Goal: Find specific page/section: Find specific page/section

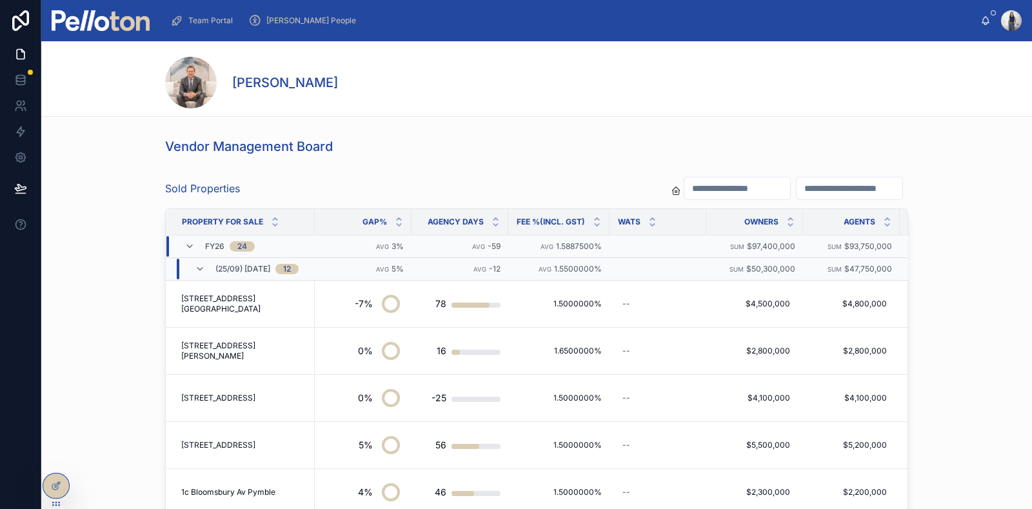
scroll to position [657, 0]
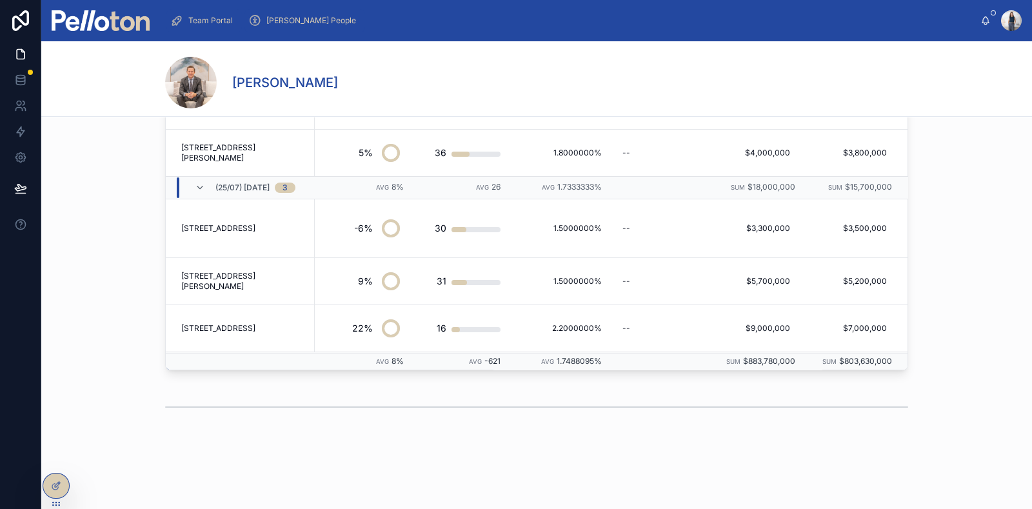
drag, startPoint x: 272, startPoint y: 17, endPoint x: 229, endPoint y: 19, distance: 43.2
click at [273, 17] on span "[PERSON_NAME] People" at bounding box center [311, 20] width 90 height 10
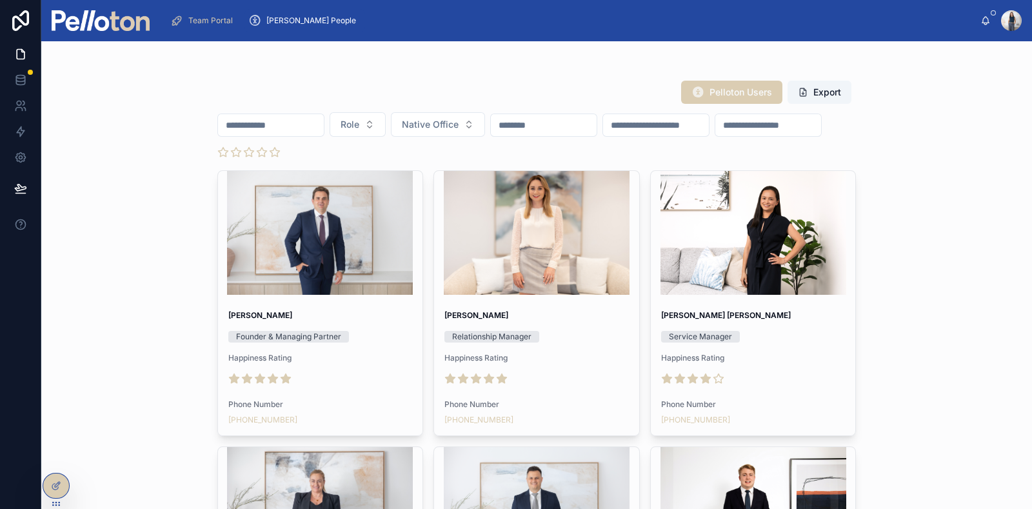
click at [262, 124] on input "text" at bounding box center [271, 125] width 106 height 18
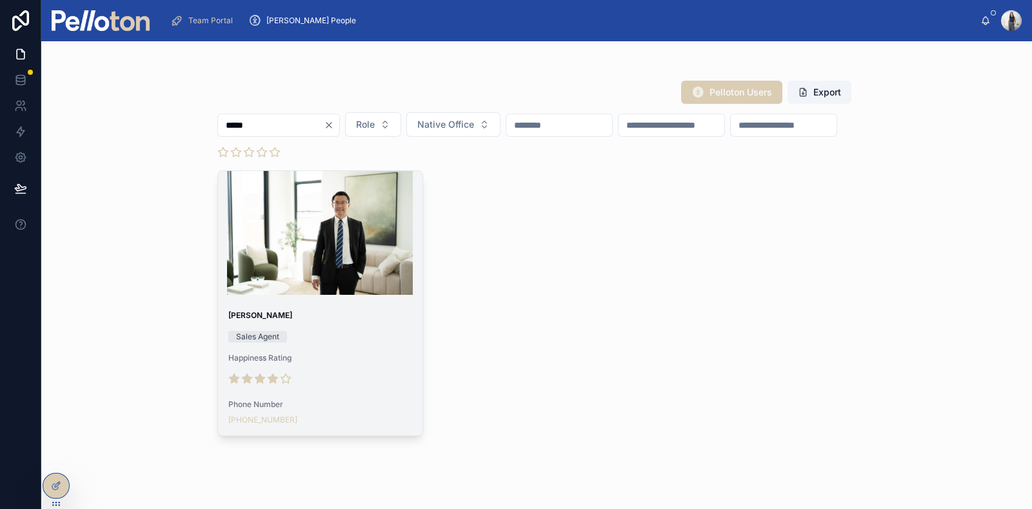
type input "*****"
click at [312, 241] on div at bounding box center [320, 232] width 205 height 15
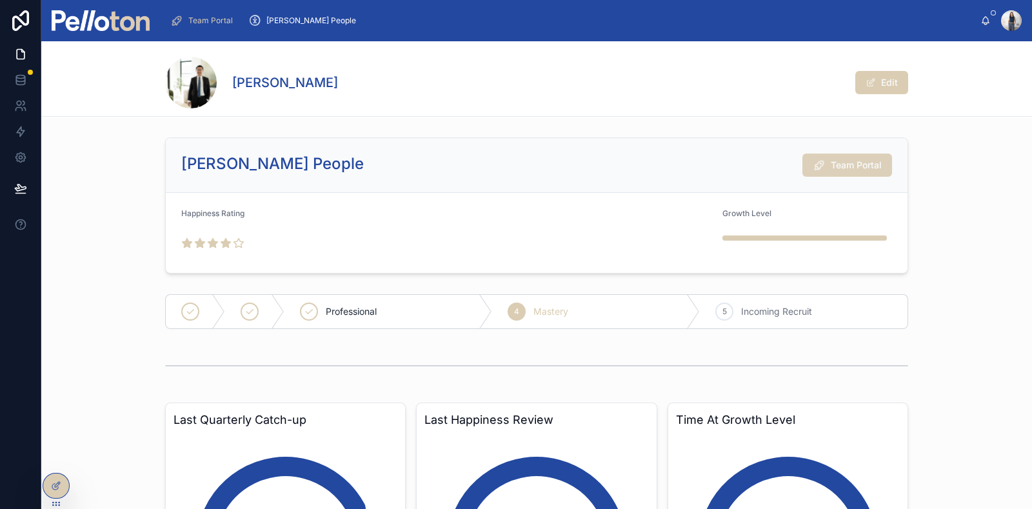
click at [848, 168] on span "Team Portal" at bounding box center [856, 165] width 51 height 13
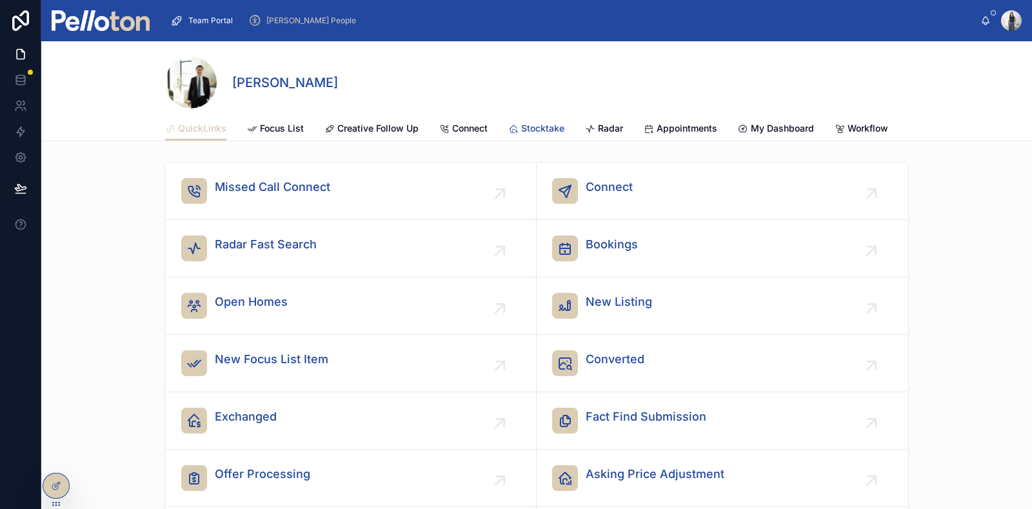
click at [546, 129] on span "Stocktake" at bounding box center [542, 128] width 43 height 13
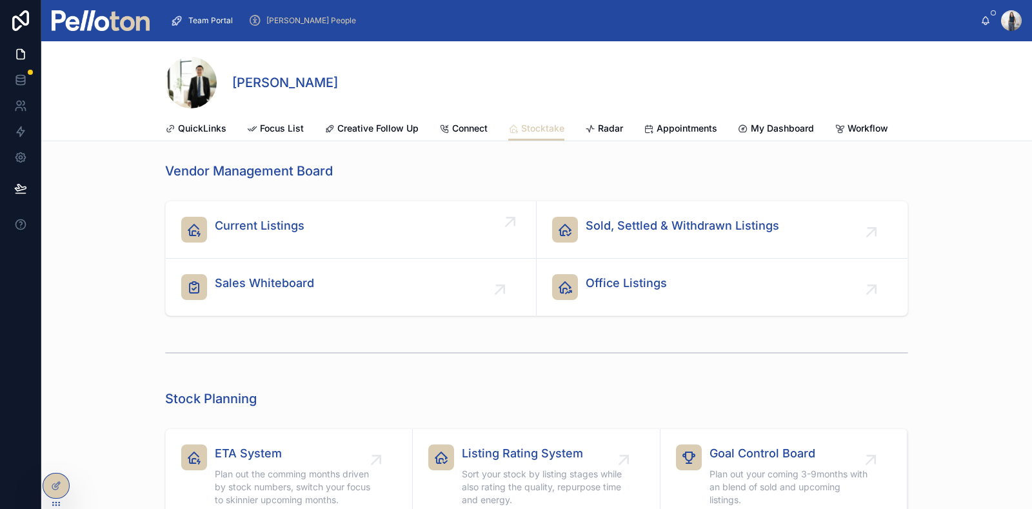
click at [297, 243] on div "Current Listings" at bounding box center [350, 230] width 339 height 26
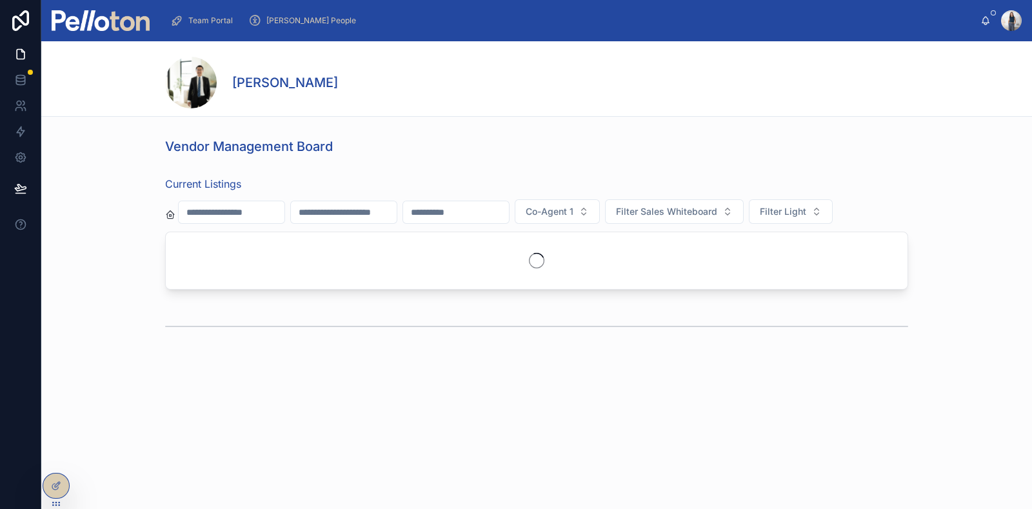
click at [284, 211] on input "text" at bounding box center [232, 212] width 106 height 18
paste input "**********"
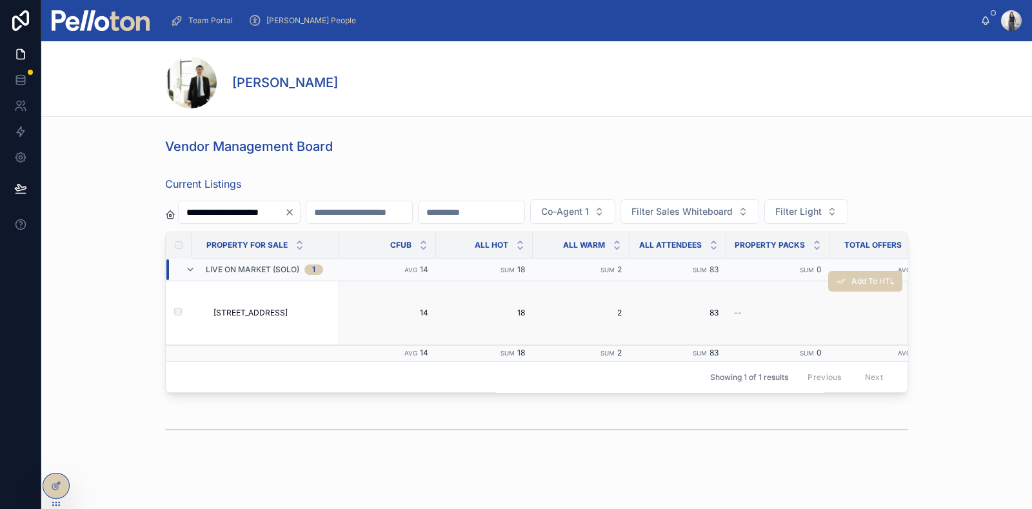
type input "**********"
click at [242, 318] on span "[STREET_ADDRESS]" at bounding box center [251, 313] width 74 height 10
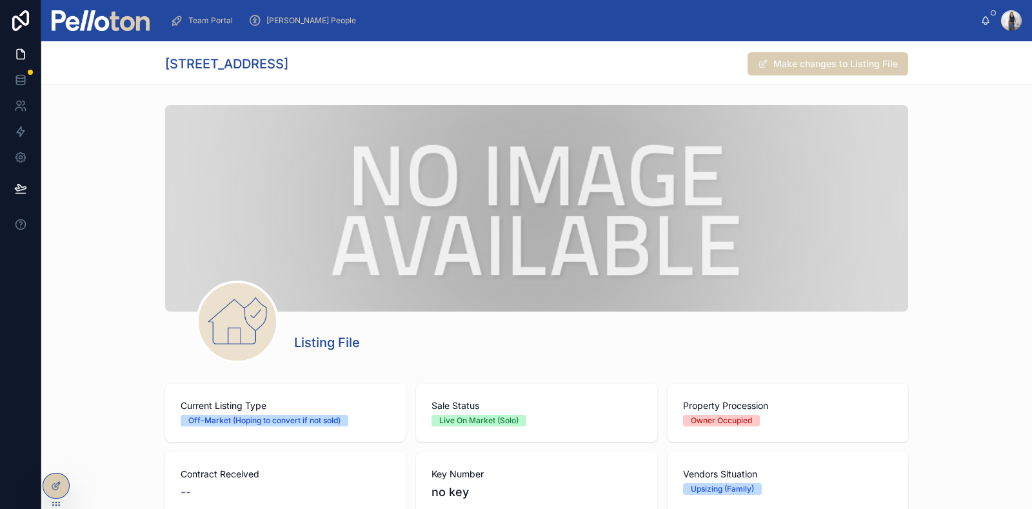
click at [570, 212] on div at bounding box center [536, 208] width 743 height 206
click at [297, 17] on span "[PERSON_NAME] People" at bounding box center [311, 20] width 90 height 10
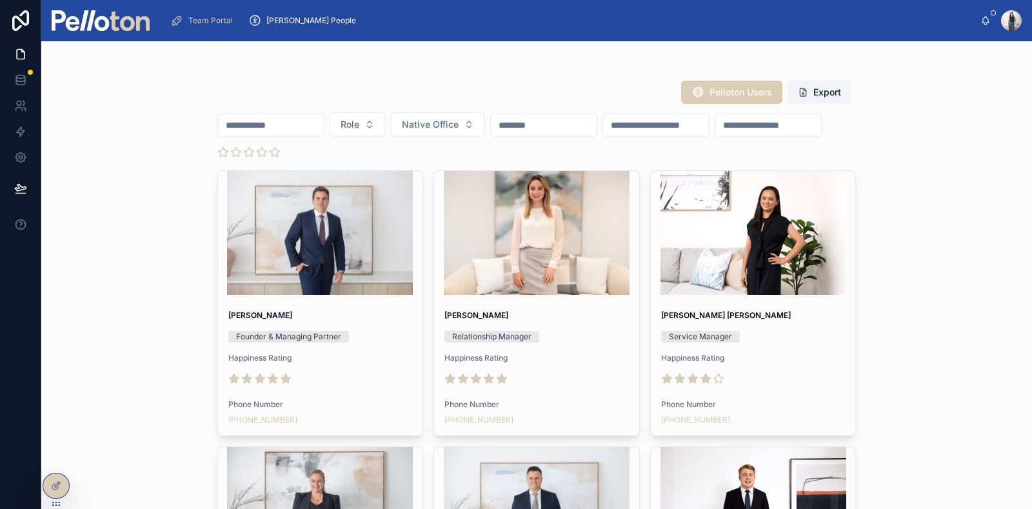
click at [208, 21] on span "Team Portal" at bounding box center [210, 20] width 45 height 10
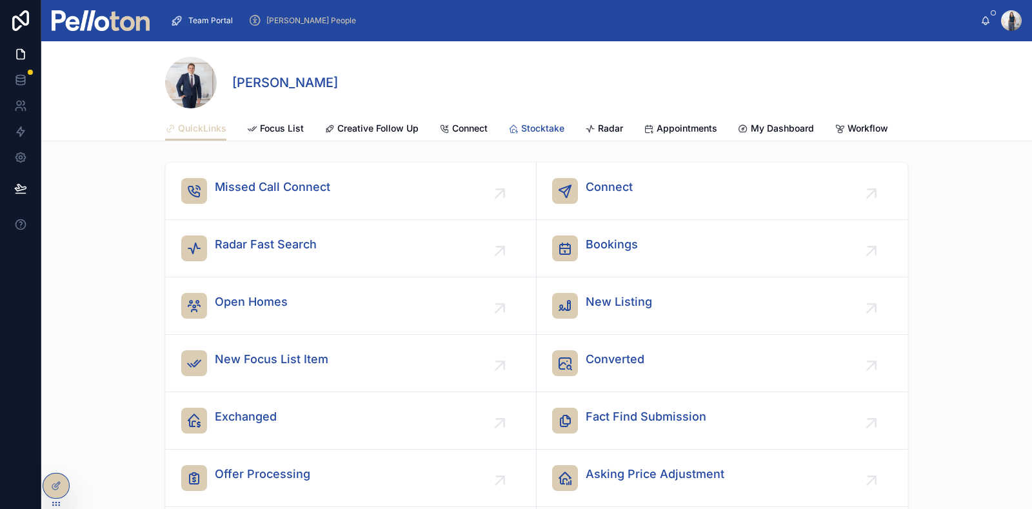
click at [533, 124] on span "Stocktake" at bounding box center [542, 128] width 43 height 13
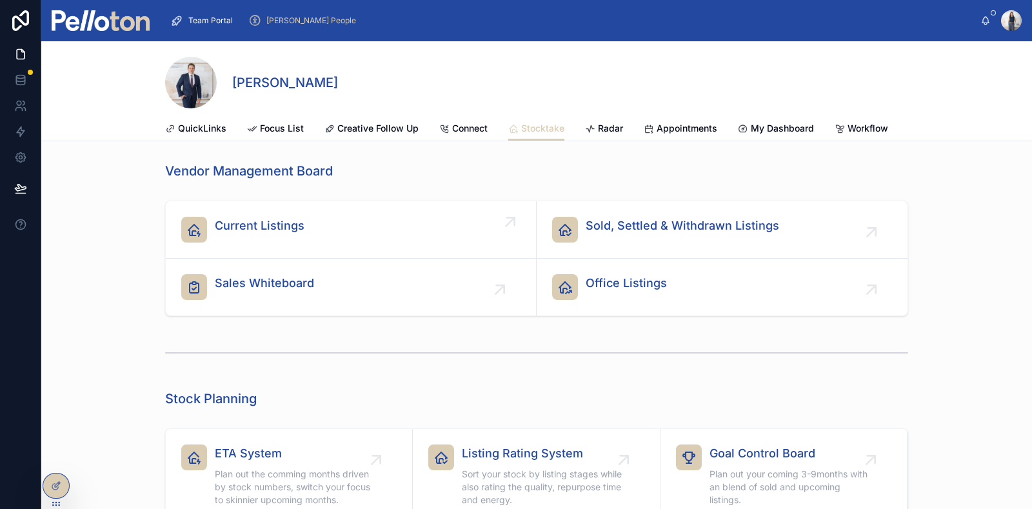
click at [306, 239] on div "Current Listings" at bounding box center [350, 230] width 339 height 26
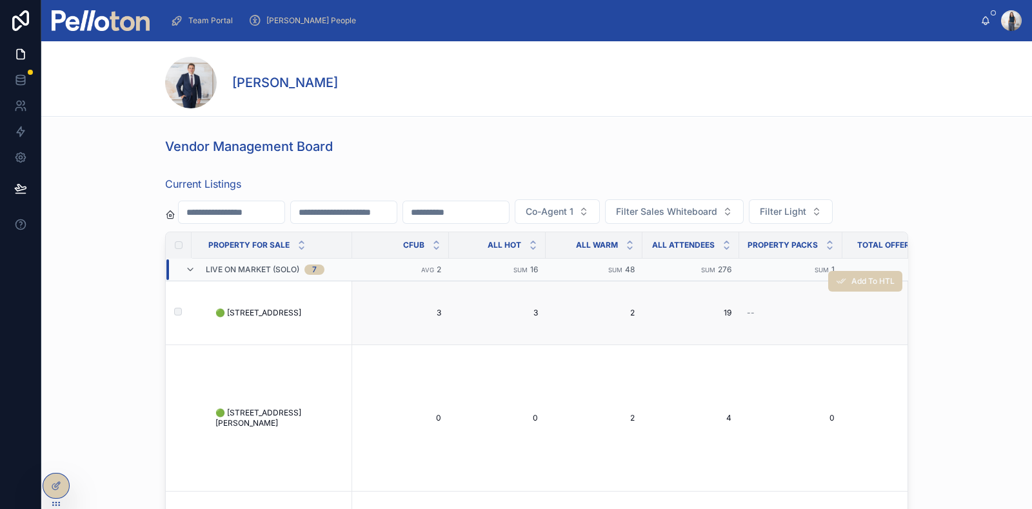
click at [255, 318] on span "🟢 [STREET_ADDRESS]" at bounding box center [258, 313] width 86 height 10
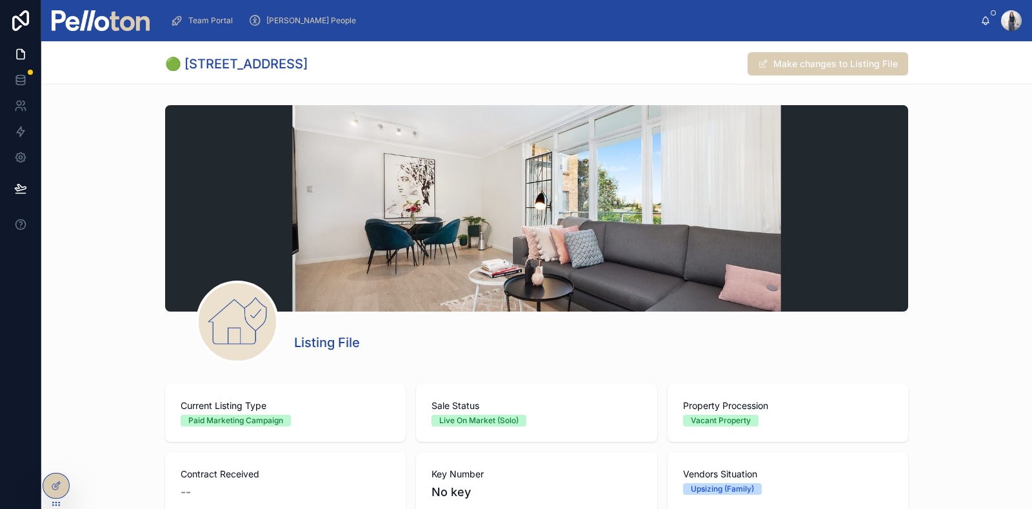
click at [213, 16] on span "Team Portal" at bounding box center [210, 20] width 45 height 10
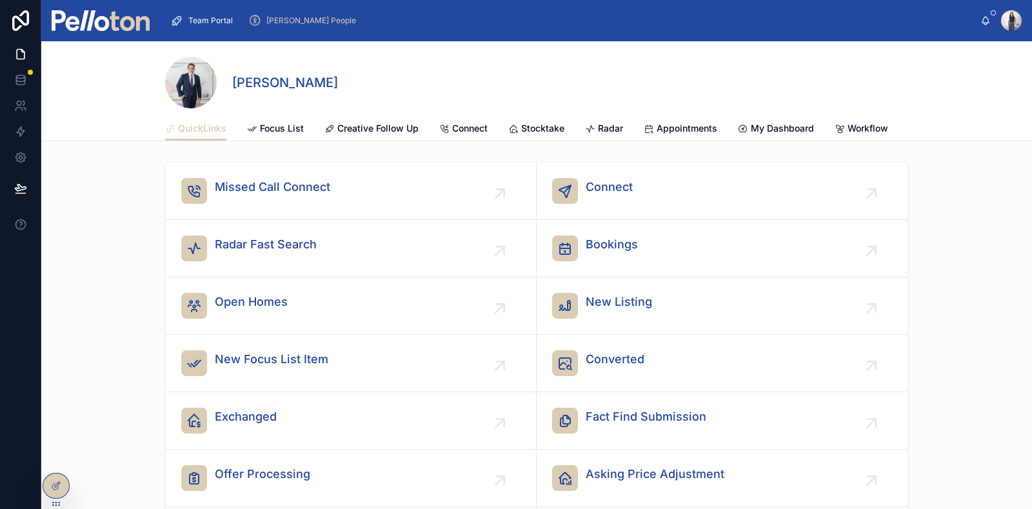
click at [297, 19] on span "[PERSON_NAME] People" at bounding box center [311, 20] width 90 height 10
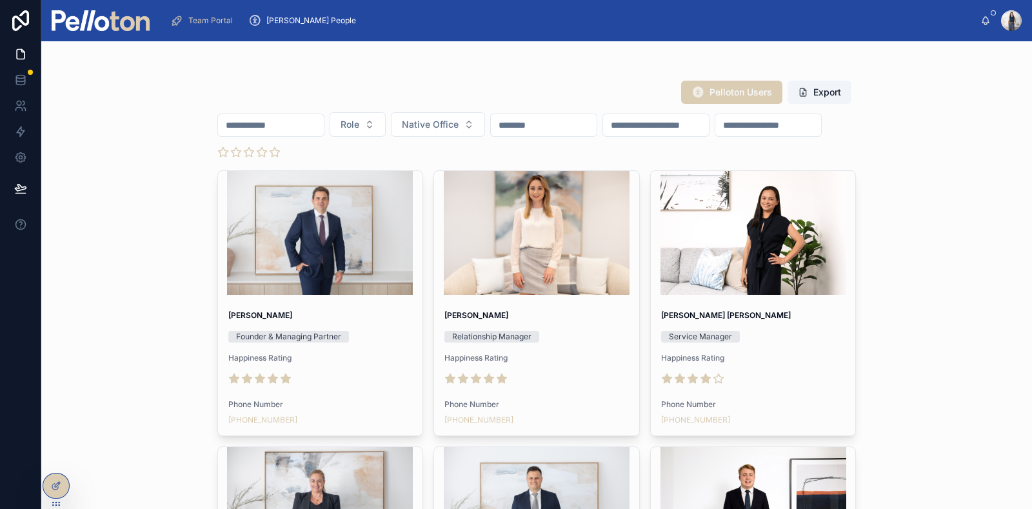
click at [264, 127] on input "text" at bounding box center [271, 125] width 106 height 18
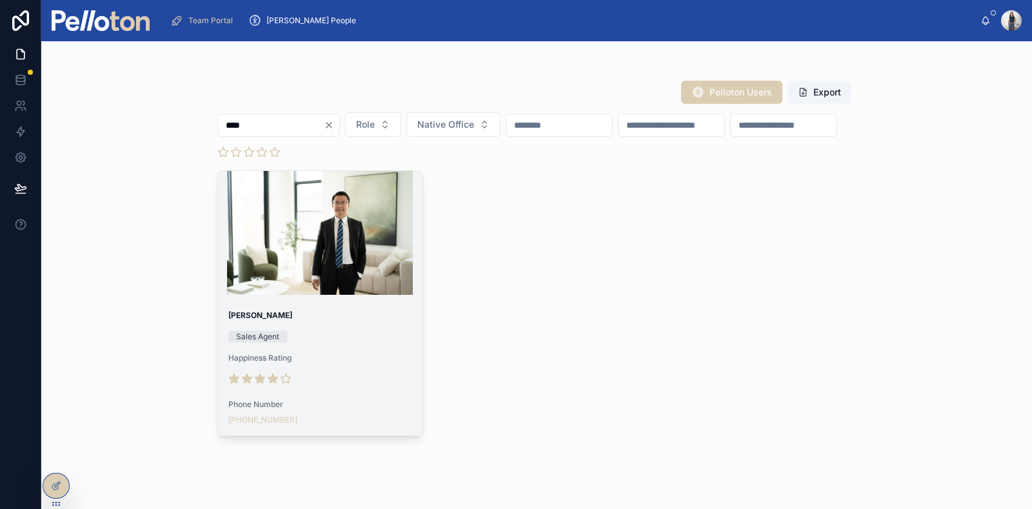
type input "****"
click at [314, 259] on div at bounding box center [320, 233] width 205 height 124
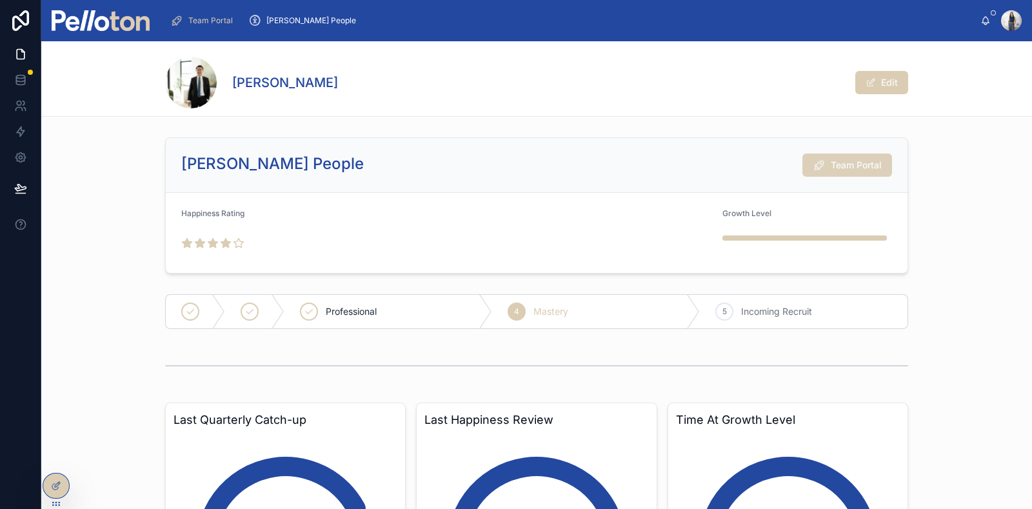
click at [868, 164] on span "Team Portal" at bounding box center [856, 165] width 51 height 13
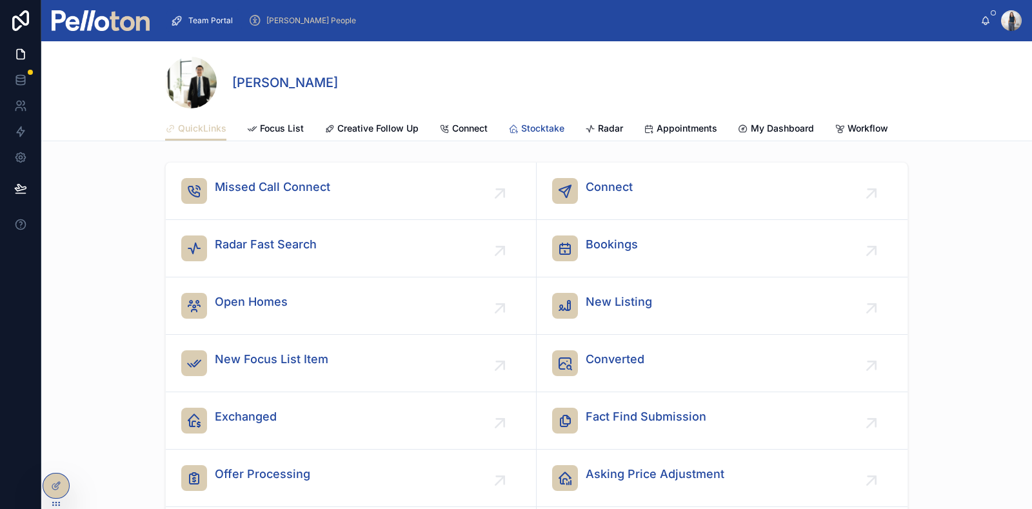
click at [543, 122] on span "Stocktake" at bounding box center [542, 128] width 43 height 13
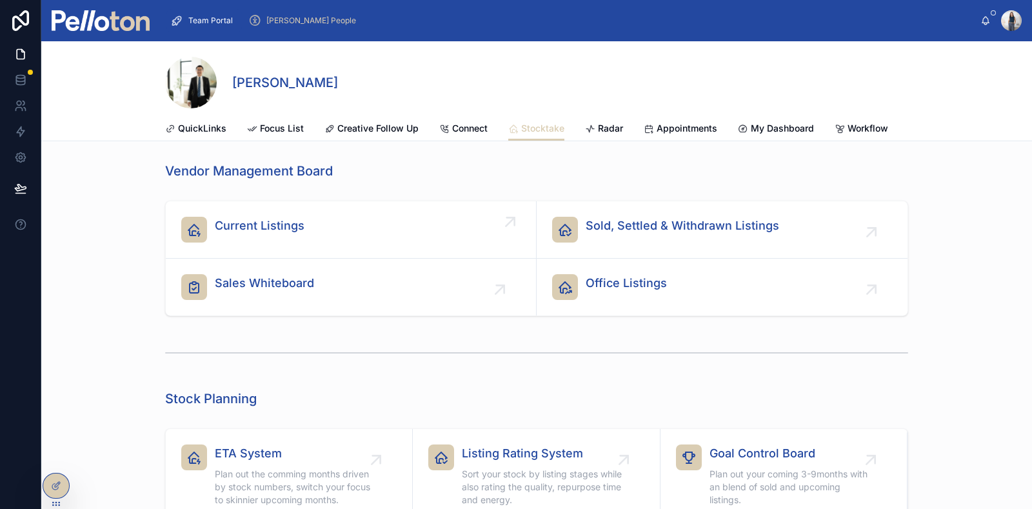
click at [316, 243] on div "Current Listings" at bounding box center [350, 230] width 339 height 26
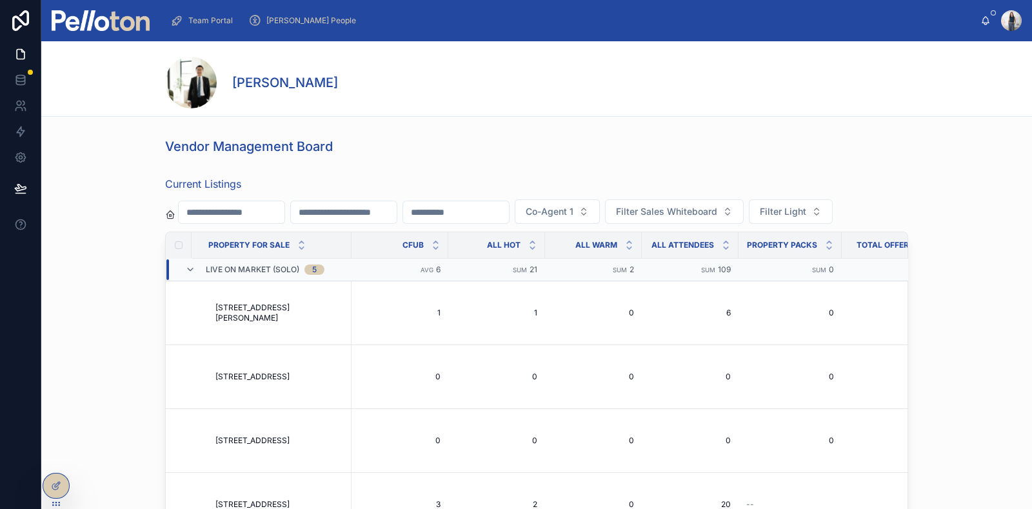
click at [241, 211] on input "text" at bounding box center [232, 212] width 106 height 18
paste input "**********"
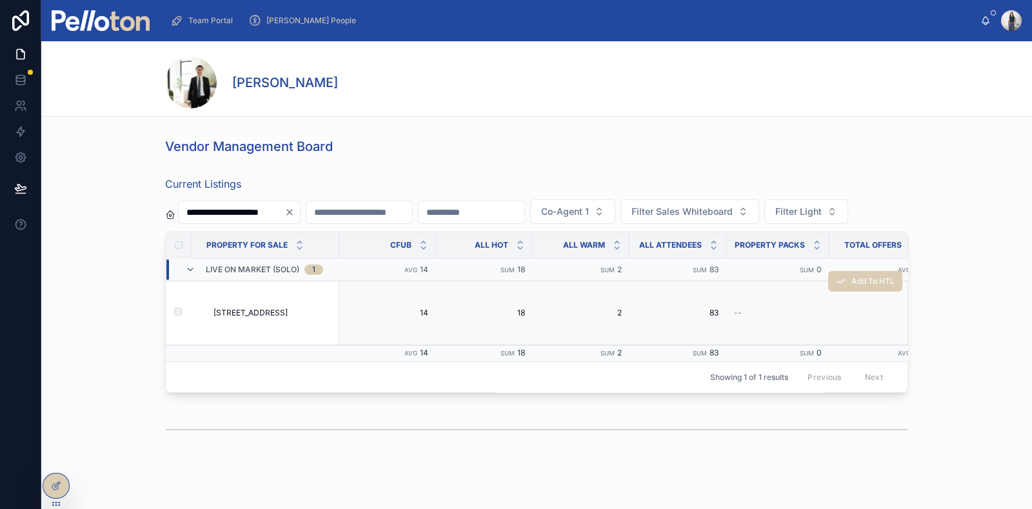
type input "**********"
click at [255, 318] on span "[STREET_ADDRESS]" at bounding box center [251, 313] width 74 height 10
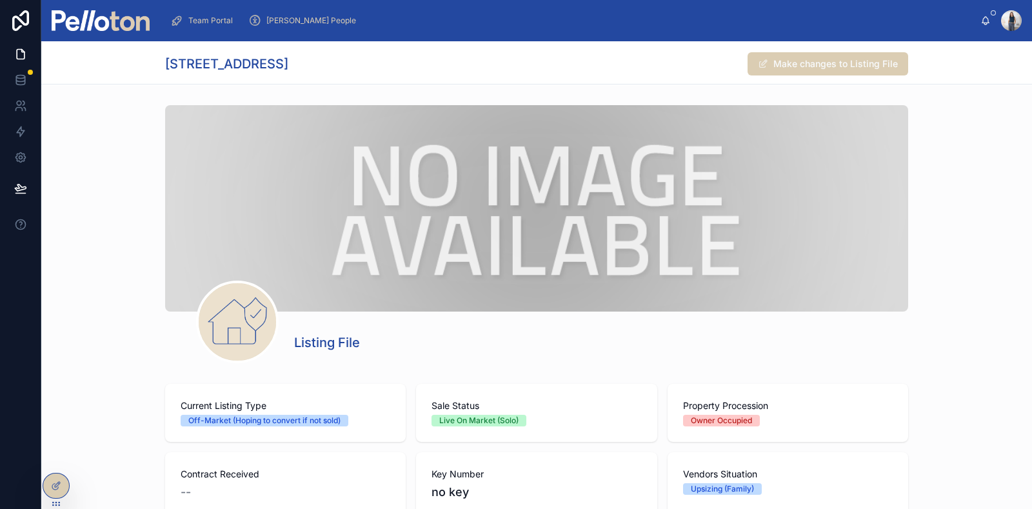
click at [264, 340] on span at bounding box center [237, 321] width 77 height 77
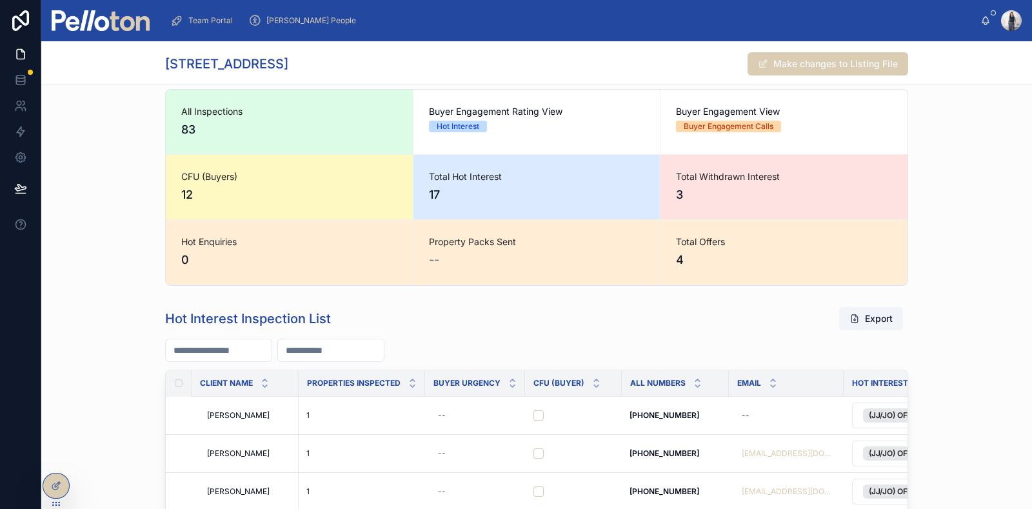
scroll to position [1289, 0]
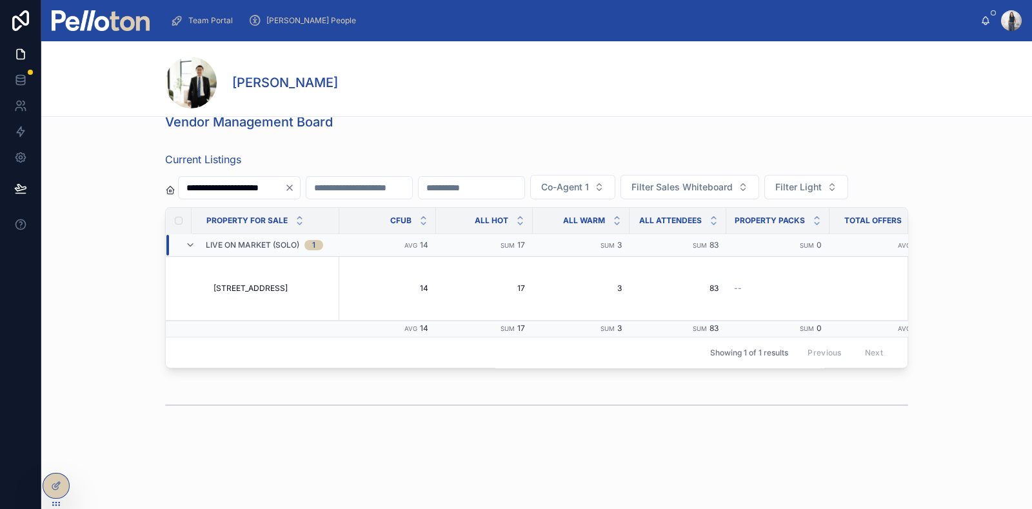
scroll to position [65, 0]
drag, startPoint x: 254, startPoint y: 146, endPoint x: 175, endPoint y: 137, distance: 79.2
click at [165, 176] on div "**********" at bounding box center [232, 187] width 135 height 23
click at [69, 297] on div "Current Listings Co-Agent 1 Filter Sales Whiteboard Filter Light Property For S…" at bounding box center [536, 259] width 991 height 227
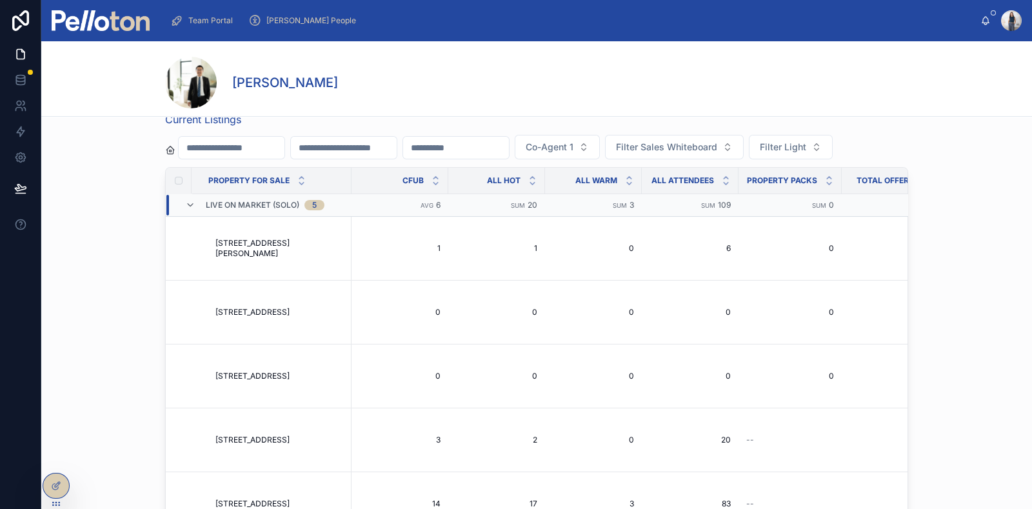
click at [252, 259] on span "[STREET_ADDRESS][PERSON_NAME]" at bounding box center [279, 248] width 128 height 21
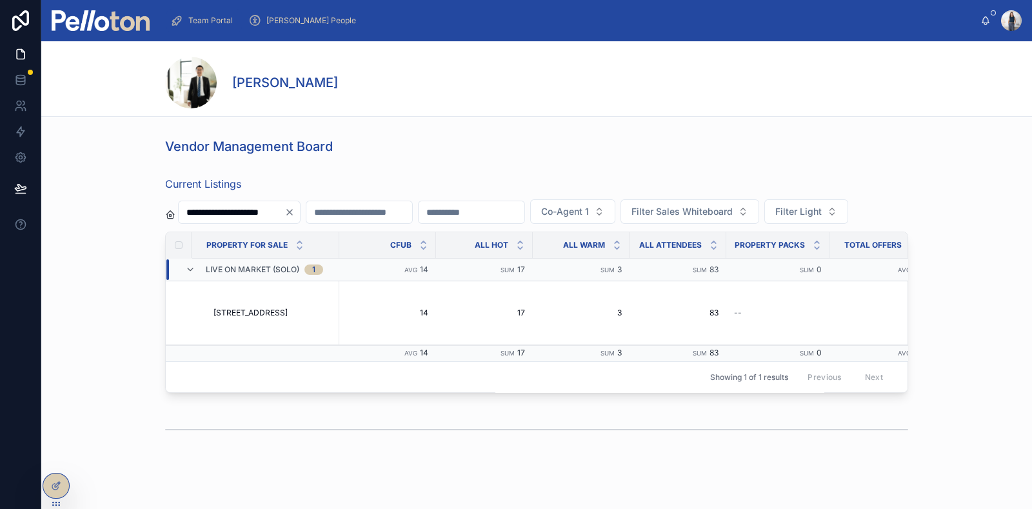
click at [223, 15] on span "Team Portal" at bounding box center [210, 20] width 45 height 10
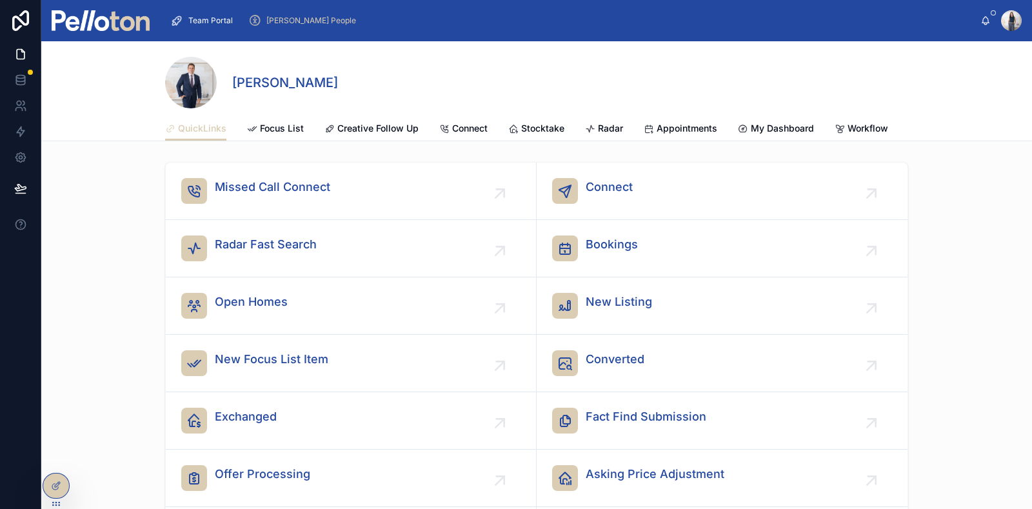
click at [288, 12] on div "[PERSON_NAME] People" at bounding box center [304, 20] width 113 height 21
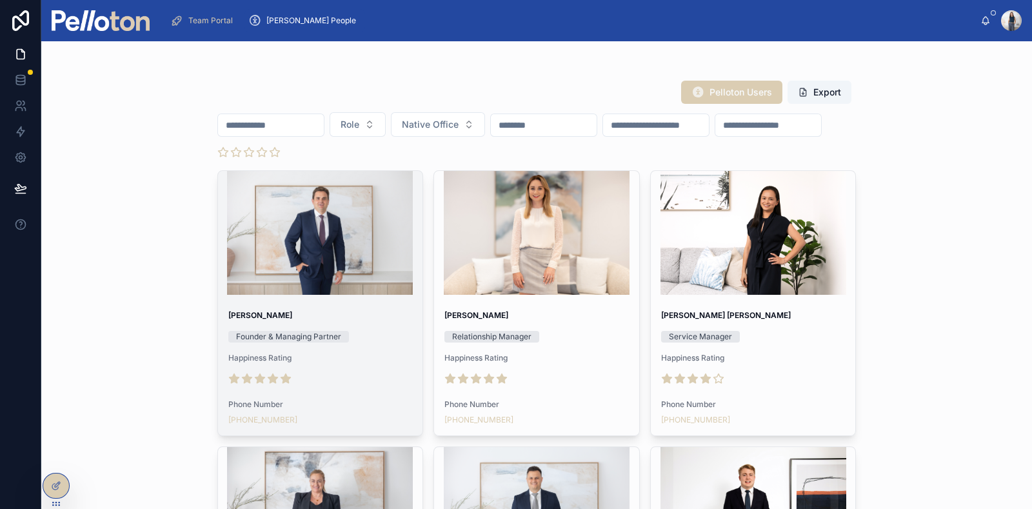
click at [319, 263] on div at bounding box center [320, 233] width 205 height 124
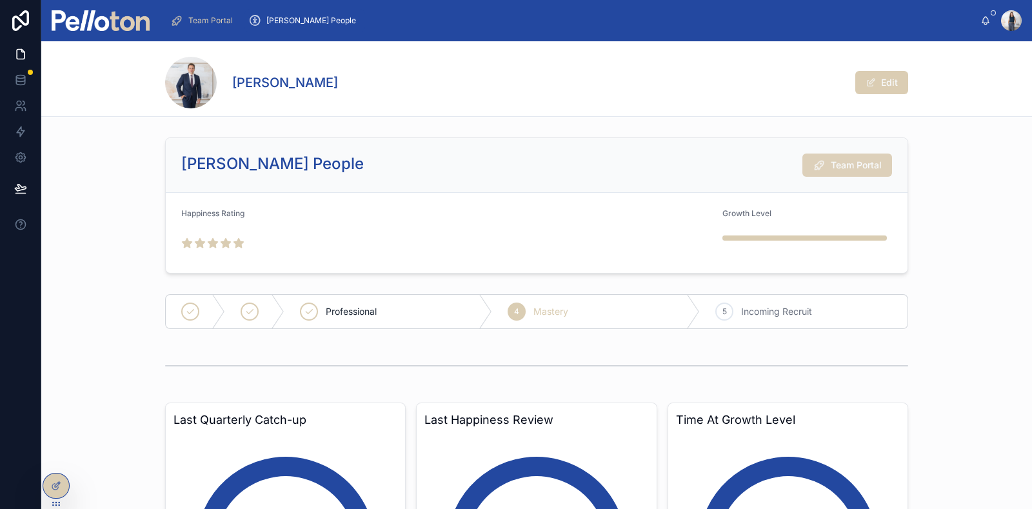
click at [831, 163] on span "Team Portal" at bounding box center [856, 165] width 51 height 13
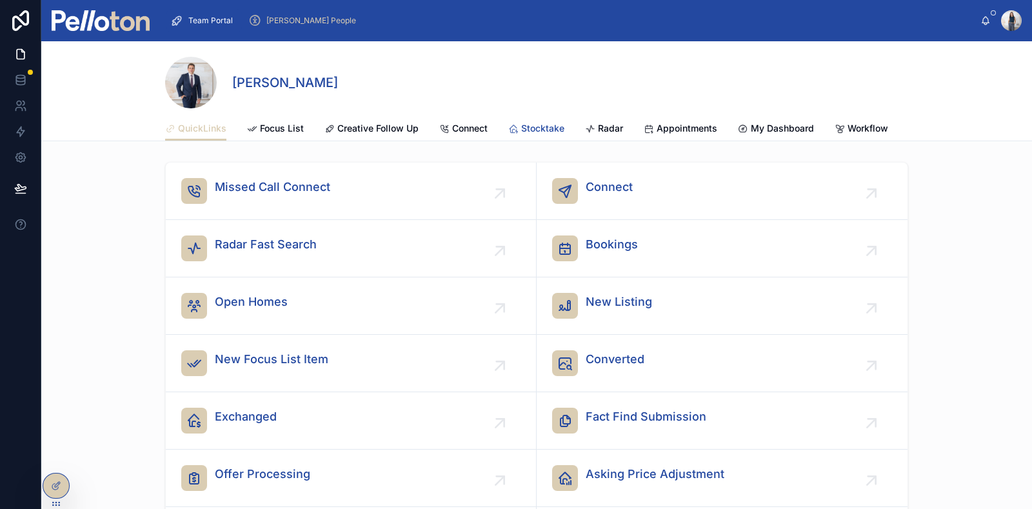
click at [538, 126] on span "Stocktake" at bounding box center [542, 128] width 43 height 13
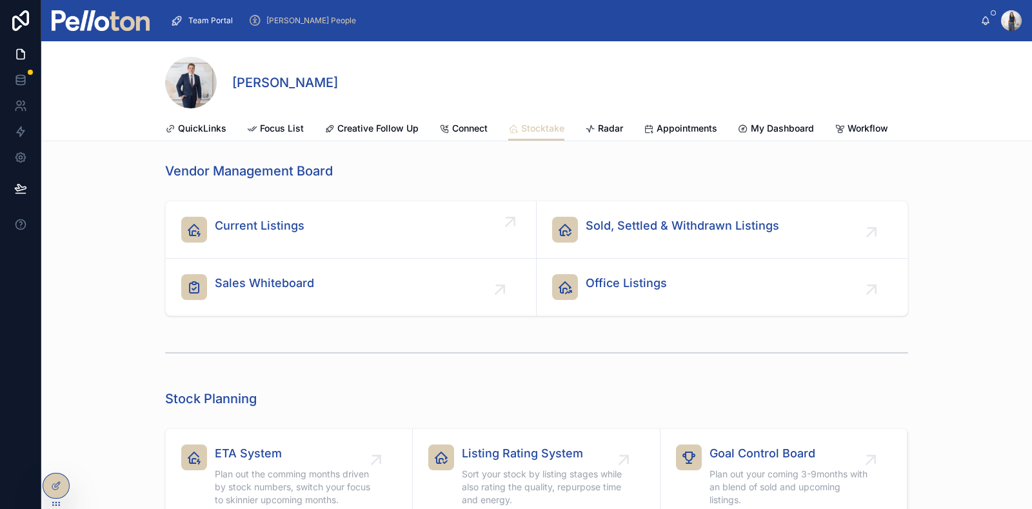
click at [294, 234] on span "Current Listings" at bounding box center [260, 226] width 90 height 18
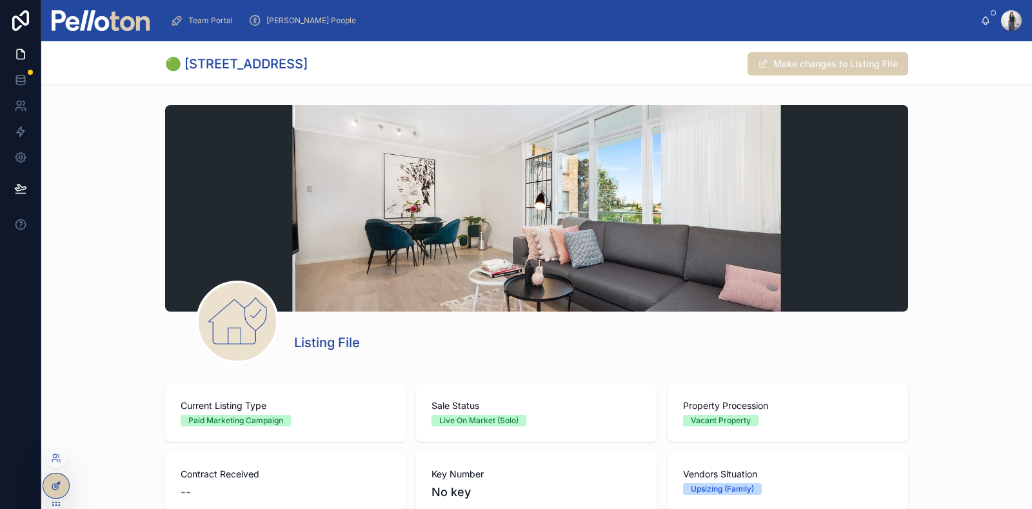
click at [61, 491] on div at bounding box center [56, 485] width 26 height 25
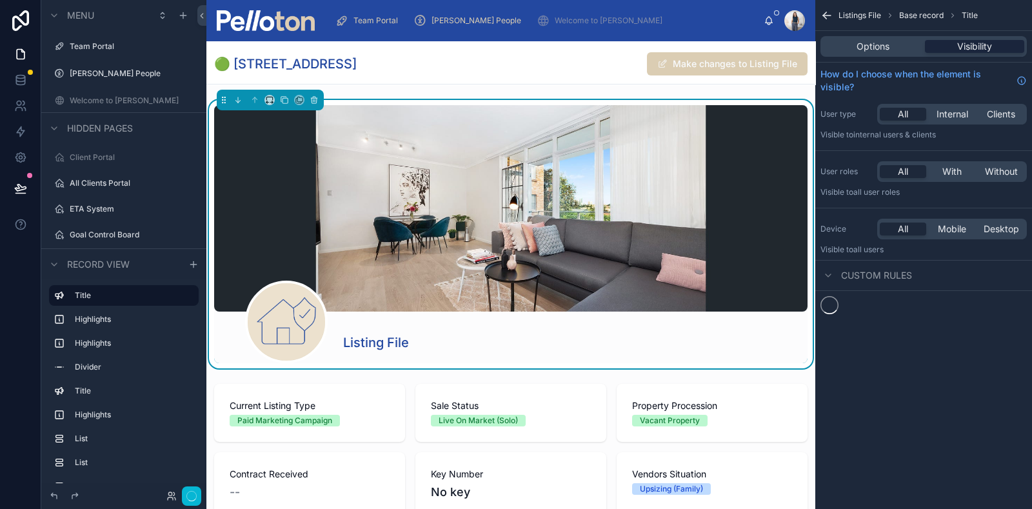
click at [977, 41] on span "Visibility" at bounding box center [974, 46] width 35 height 13
click at [976, 44] on span "Visibility" at bounding box center [974, 46] width 35 height 13
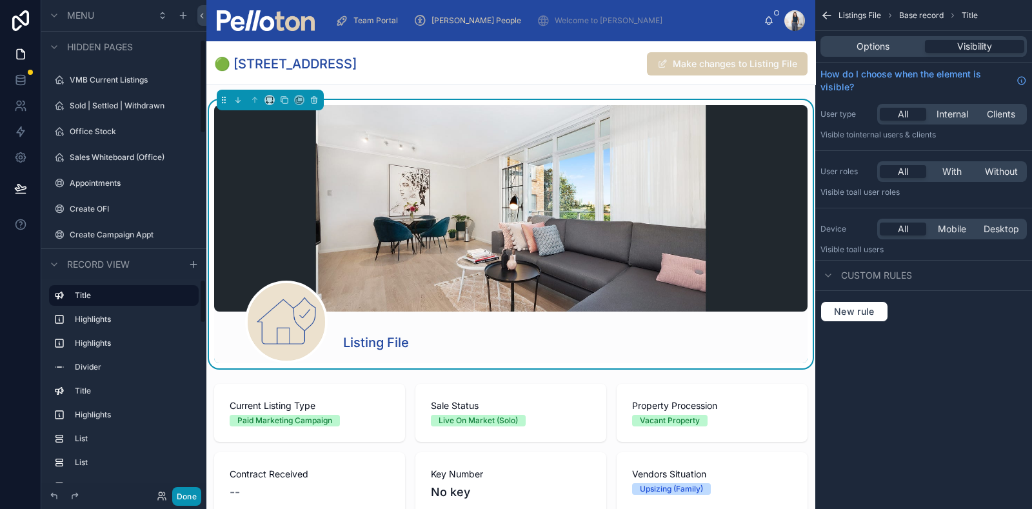
click at [189, 497] on button "Done" at bounding box center [186, 496] width 29 height 19
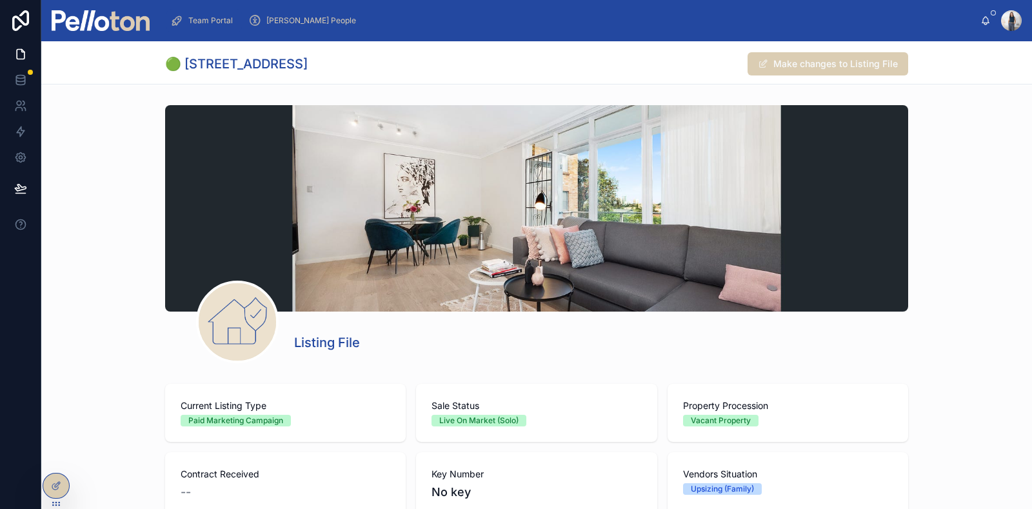
click at [208, 19] on span "Team Portal" at bounding box center [210, 20] width 45 height 10
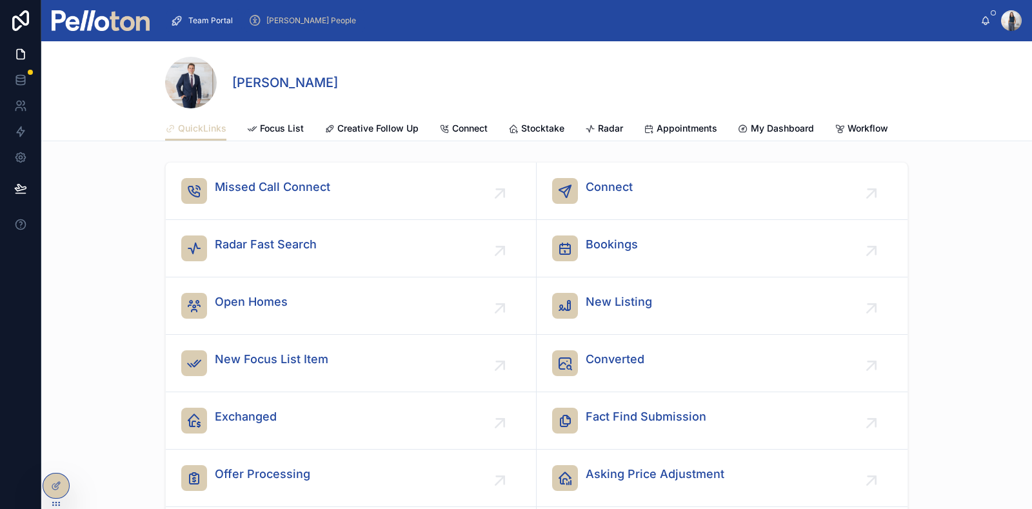
click at [277, 16] on span "[PERSON_NAME] People" at bounding box center [311, 20] width 90 height 10
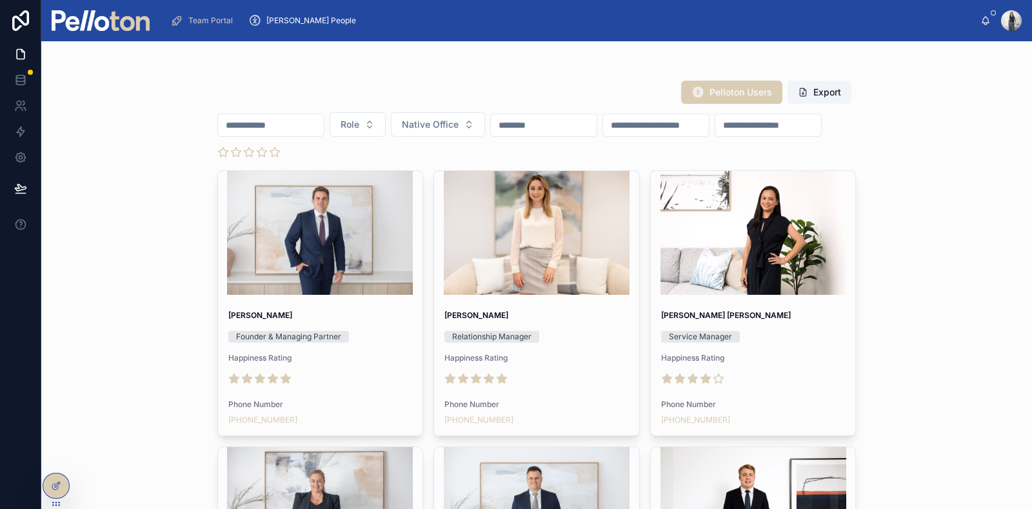
click at [279, 128] on input "text" at bounding box center [271, 125] width 106 height 18
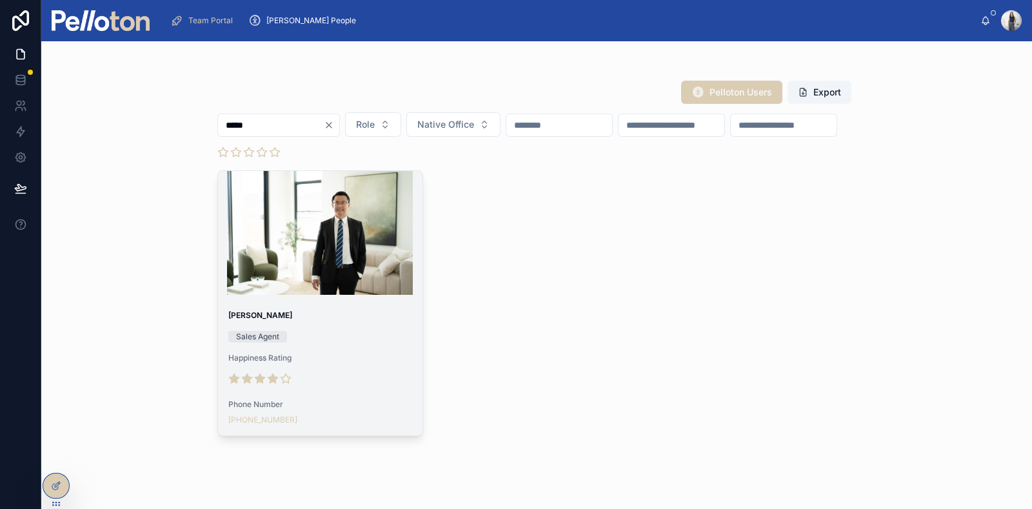
type input "*****"
click at [319, 304] on div "Johnny Oh Sales Agent Happiness Rating Phone Number +61 477 800 858" at bounding box center [320, 367] width 205 height 135
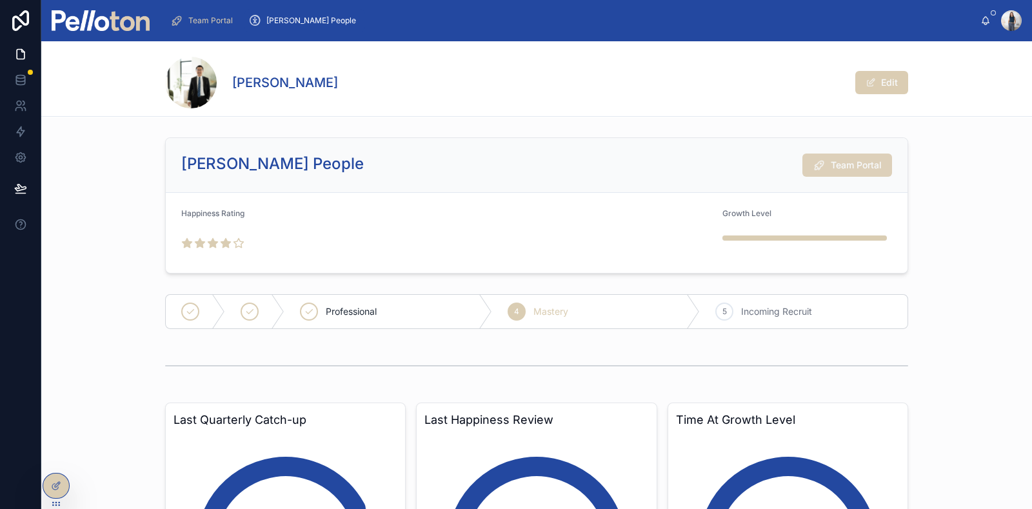
click at [859, 172] on button "Team Portal" at bounding box center [847, 165] width 90 height 23
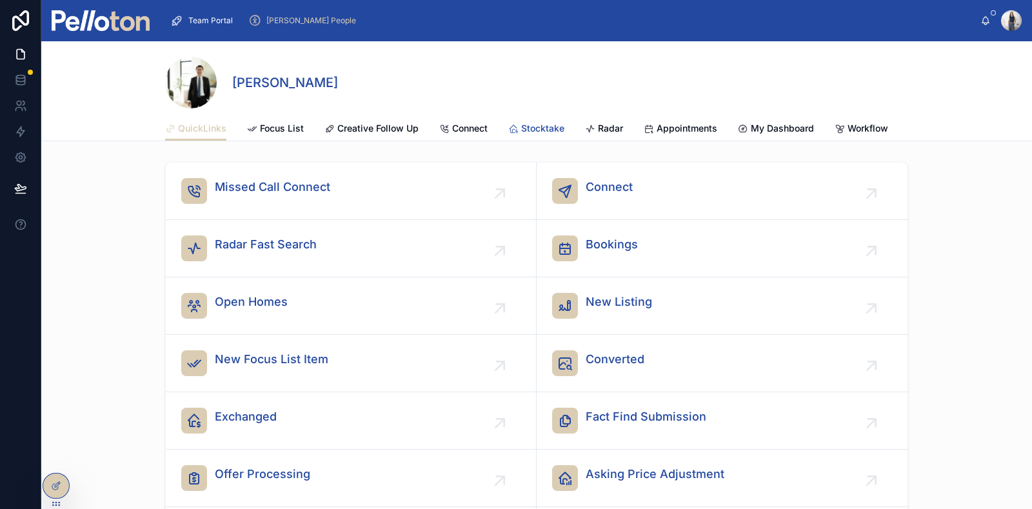
drag, startPoint x: 532, startPoint y: 124, endPoint x: 527, endPoint y: 162, distance: 37.8
click at [532, 124] on span "Stocktake" at bounding box center [542, 128] width 43 height 13
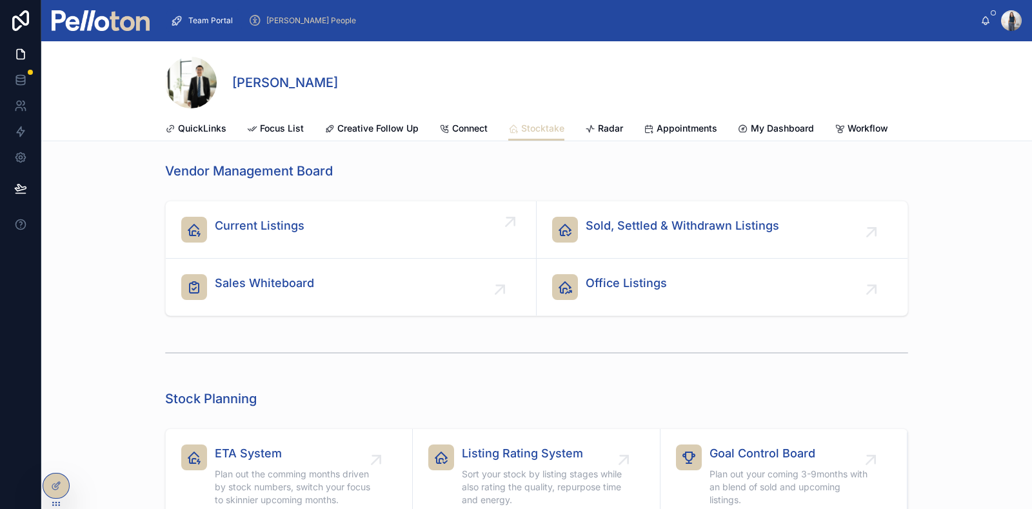
click at [285, 234] on span "Current Listings" at bounding box center [260, 226] width 90 height 18
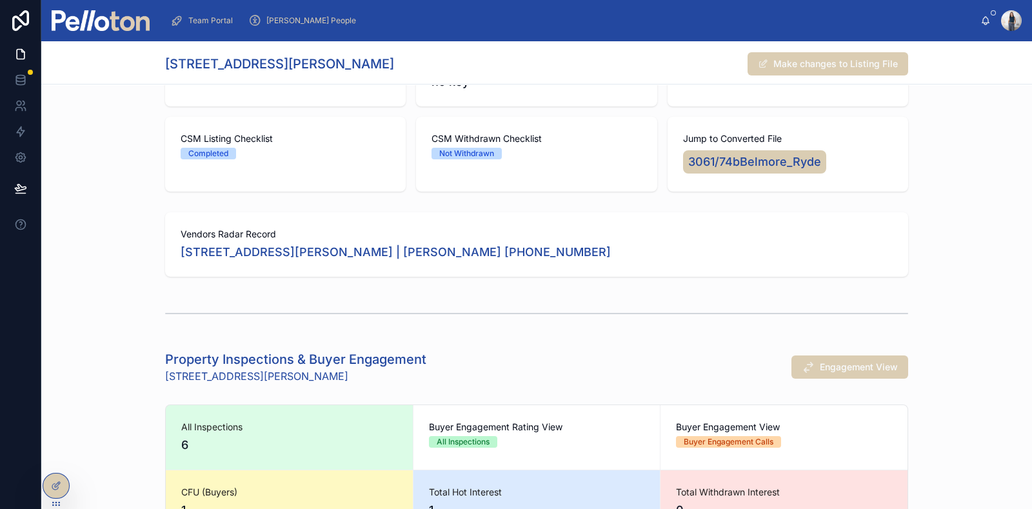
scroll to position [403, 0]
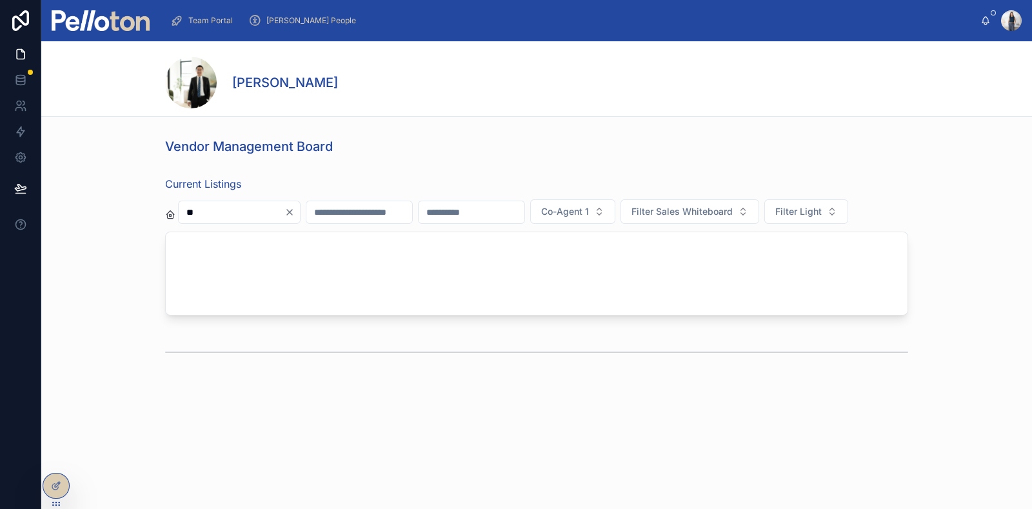
type input "*"
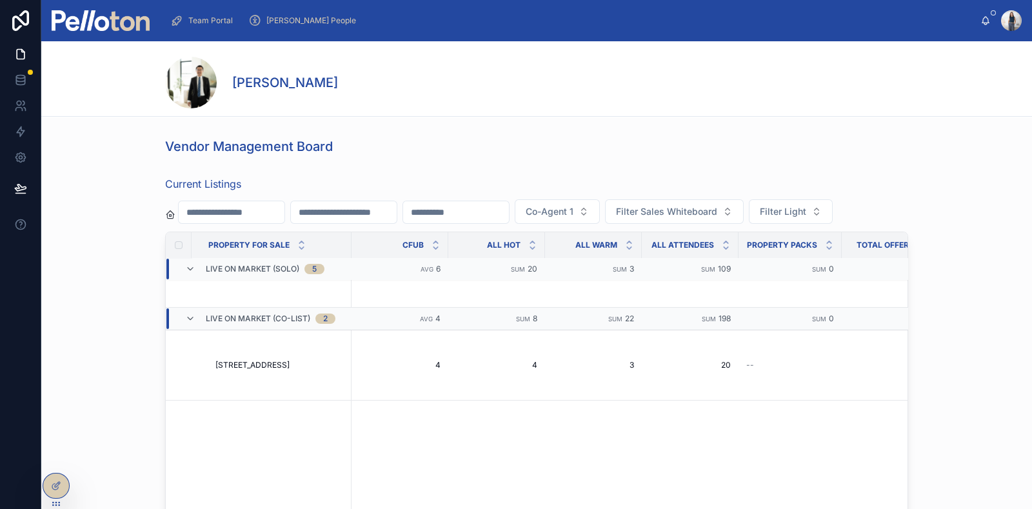
scroll to position [80, 0]
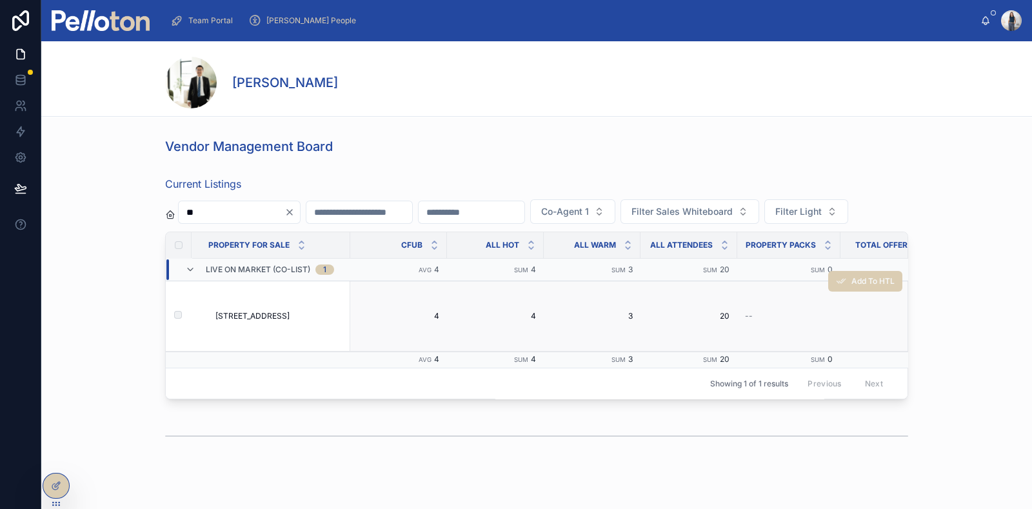
type input "**"
click at [252, 352] on td "8/165-167 Spurway St, Ermington 8/165-167 Spurway St, Ermington" at bounding box center [275, 316] width 150 height 70
click at [255, 321] on span "[STREET_ADDRESS]" at bounding box center [252, 316] width 74 height 10
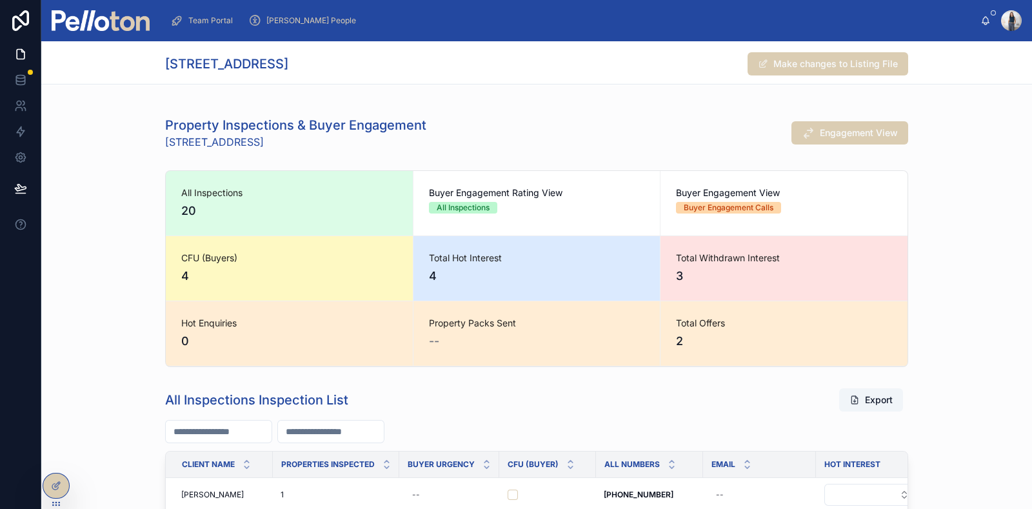
scroll to position [1048, 0]
